Goal: Transaction & Acquisition: Purchase product/service

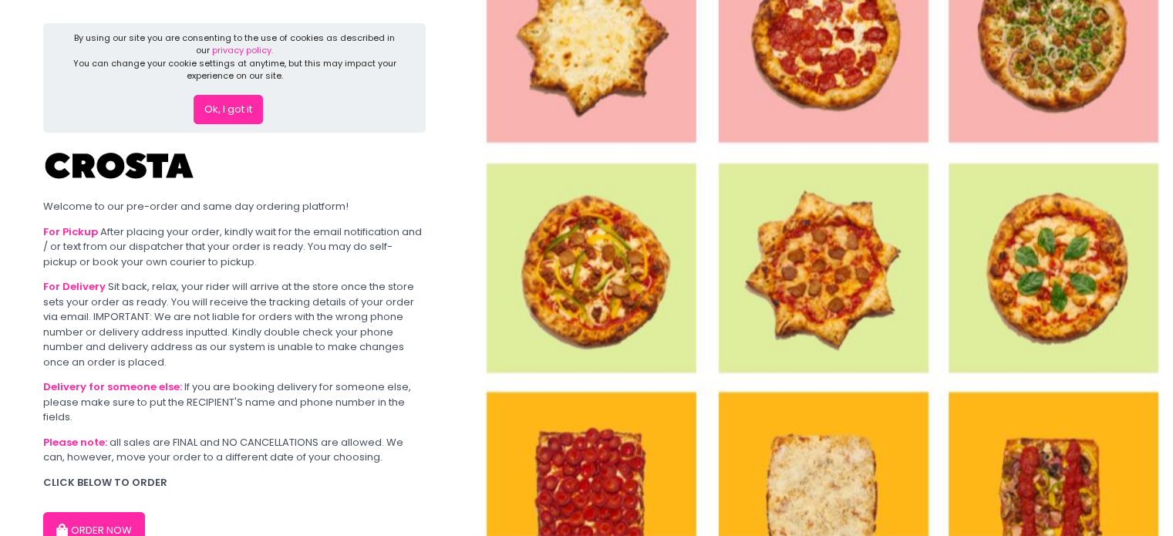
click at [231, 116] on button "Ok, I got it" at bounding box center [228, 109] width 69 height 29
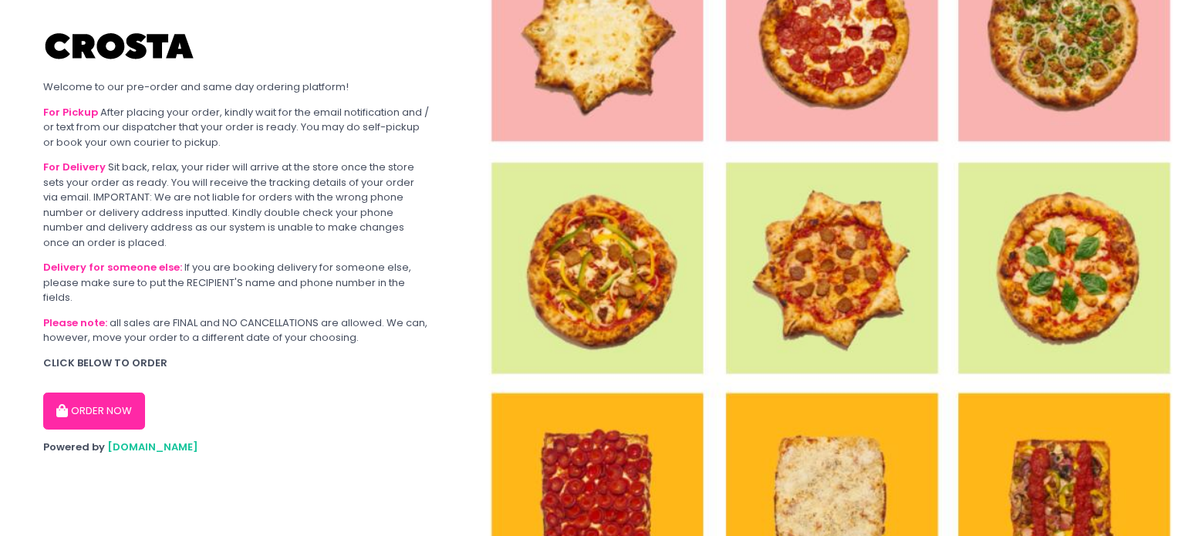
click at [89, 417] on button "ORDER NOW" at bounding box center [94, 411] width 102 height 37
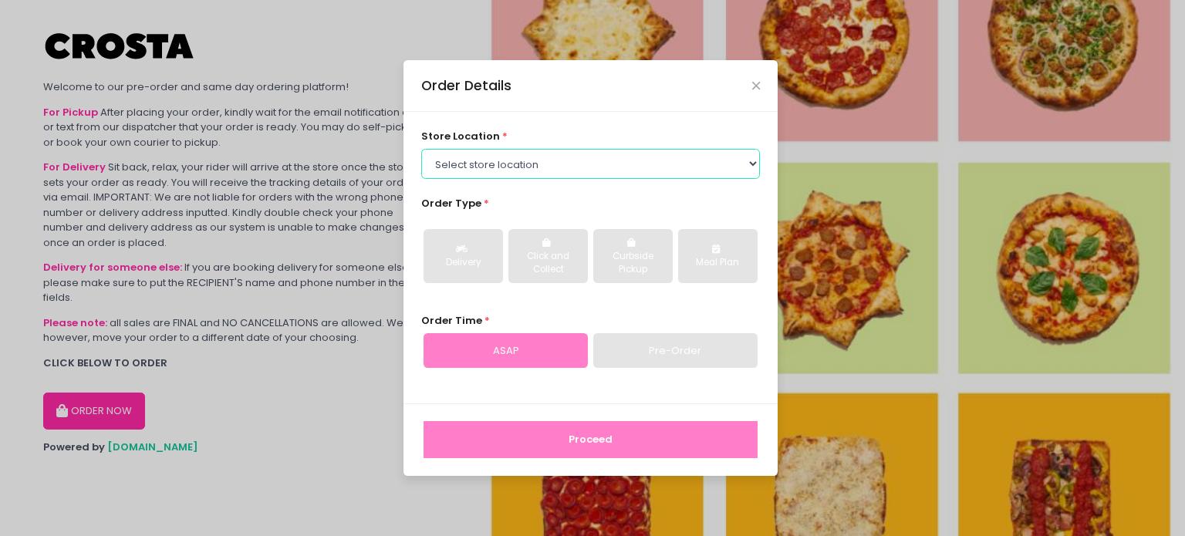
click at [525, 154] on select "Select store location [PERSON_NAME] Pizza - [PERSON_NAME] Pizza - [GEOGRAPHIC_D…" at bounding box center [590, 163] width 339 height 29
select select "5fabb2e53664a8677beaeb89"
click at [421, 149] on select "Select store location [PERSON_NAME] Pizza - [PERSON_NAME] Pizza - [GEOGRAPHIC_D…" at bounding box center [590, 163] width 339 height 29
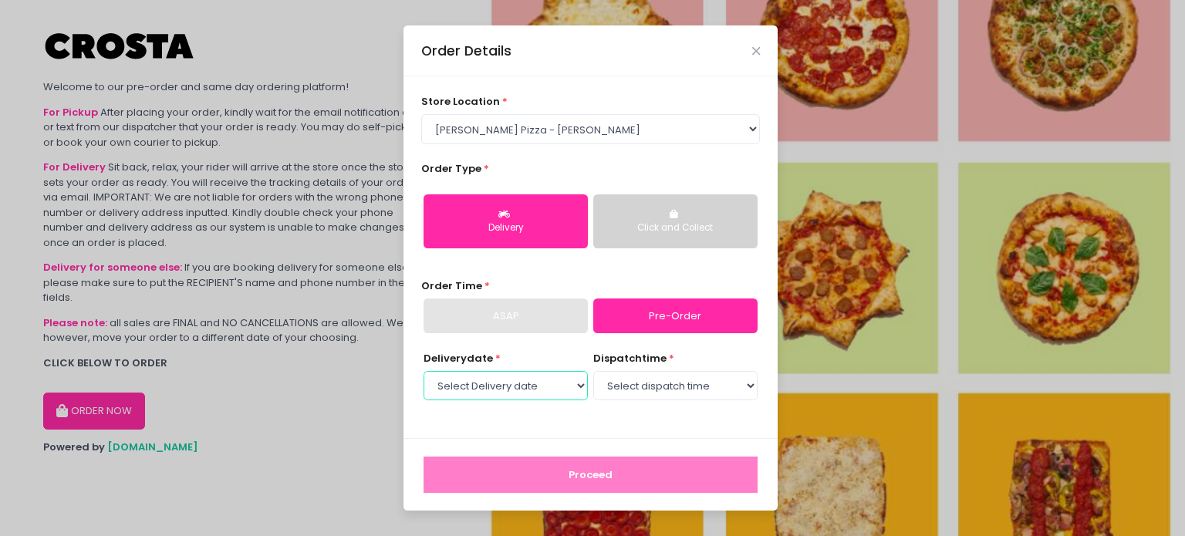
click at [535, 391] on select "Select Delivery date [DATE] [DATE] [DATE] [DATE] [DATE] [DATE]" at bounding box center [505, 385] width 164 height 29
select select "[DATE]"
click at [423, 371] on select "Select Delivery date [DATE] [DATE] [DATE] [DATE] [DATE] [DATE]" at bounding box center [505, 385] width 164 height 29
click at [616, 385] on select "Select dispatch time 12:00 PM - 12:30 PM 12:30 PM - 01:00 PM 01:00 PM - 01:30 P…" at bounding box center [675, 385] width 164 height 29
select select "12:00"
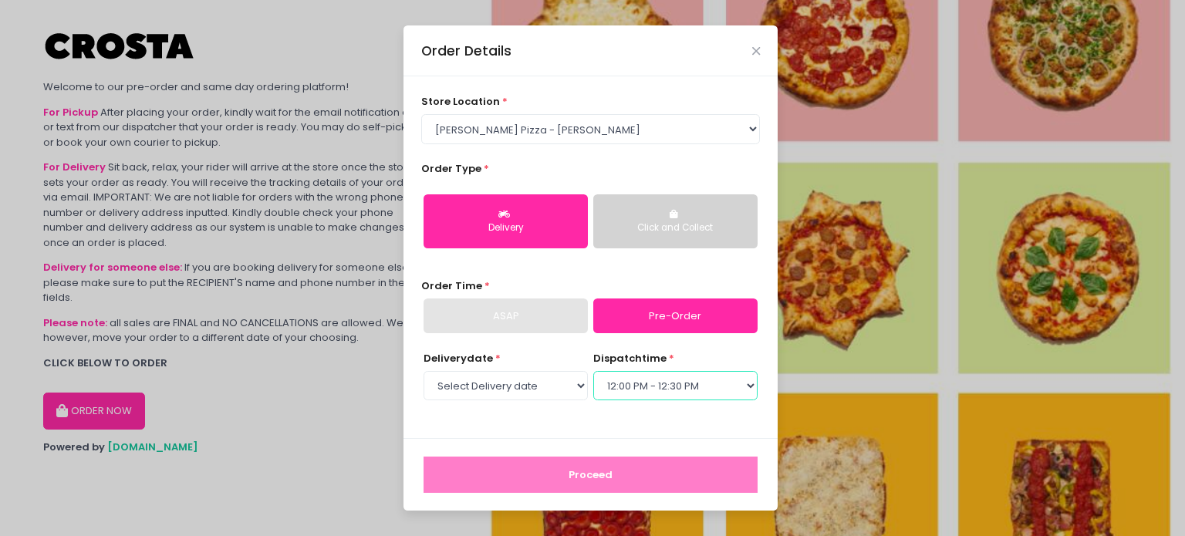
click at [593, 371] on select "Select dispatch time 12:00 PM - 12:30 PM 12:30 PM - 01:00 PM 01:00 PM - 01:30 P…" at bounding box center [675, 385] width 164 height 29
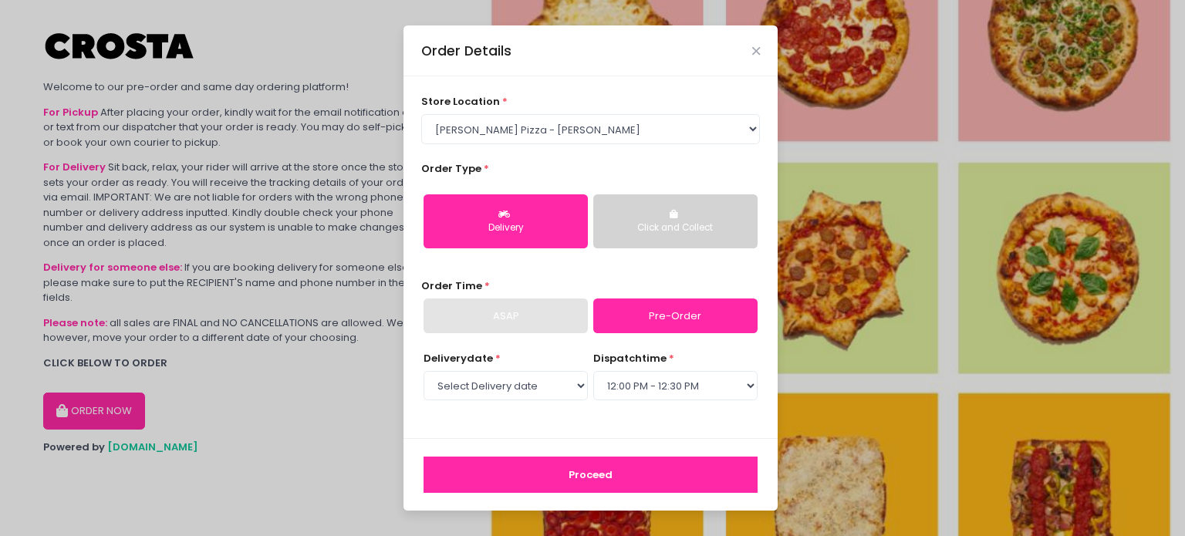
click at [495, 317] on div "ASAP" at bounding box center [505, 316] width 164 height 35
click at [636, 224] on div "Click and Collect" at bounding box center [675, 228] width 143 height 14
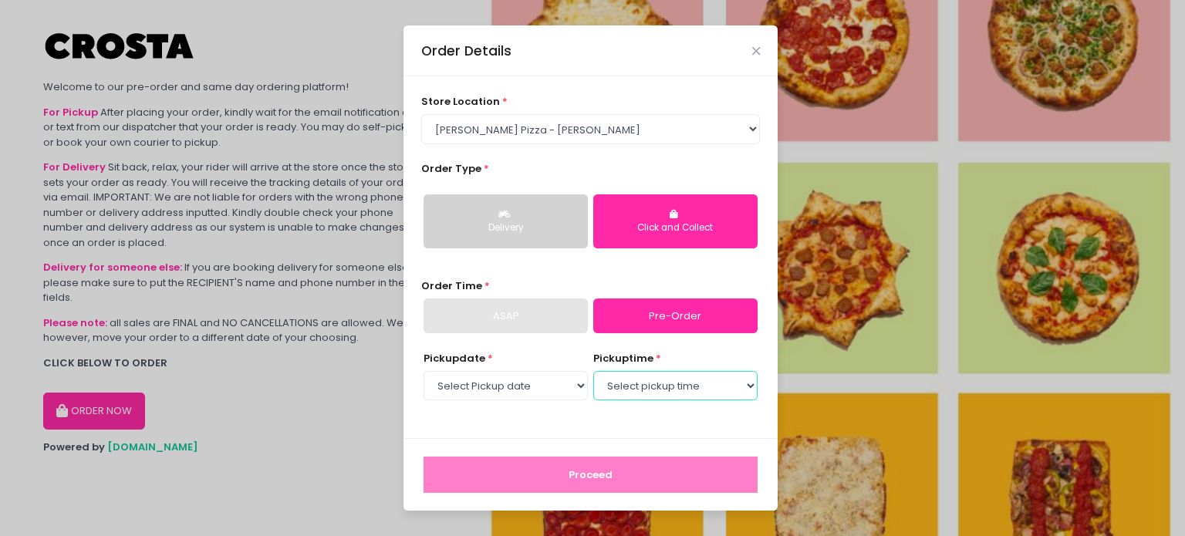
click at [643, 386] on select "Select pickup time 12:00 PM - 12:30 PM 12:30 PM - 01:00 PM 01:00 PM - 01:30 PM …" at bounding box center [675, 385] width 164 height 29
select select "12:00"
click at [593, 371] on select "Select pickup time 12:00 PM - 12:30 PM 12:30 PM - 01:00 PM 01:00 PM - 01:30 PM …" at bounding box center [675, 385] width 164 height 29
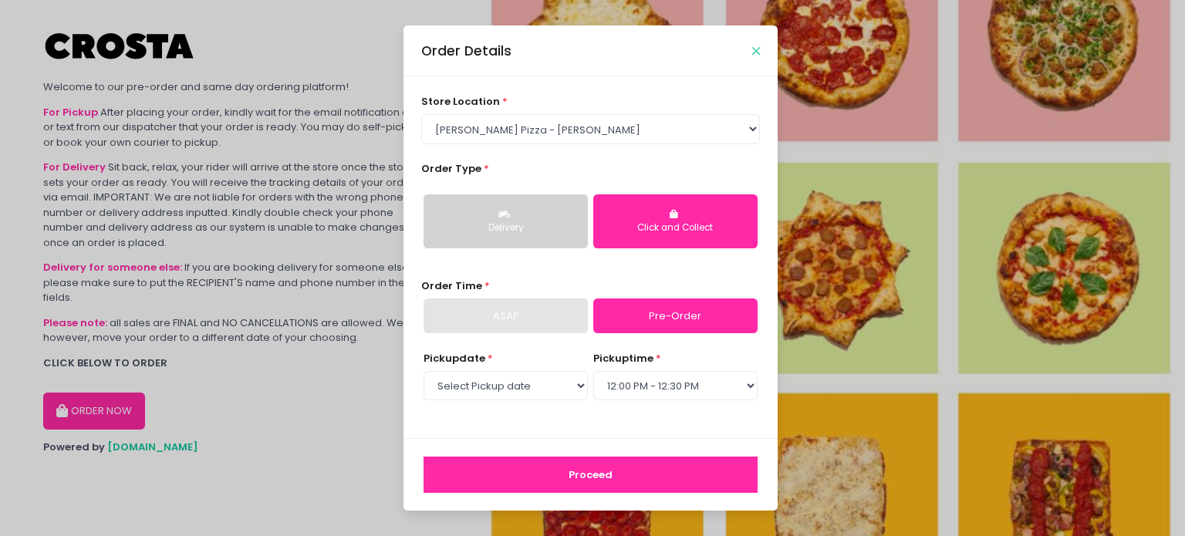
click at [758, 53] on icon "Close" at bounding box center [756, 52] width 8 height 12
